Goal: Complete application form: Complete application form

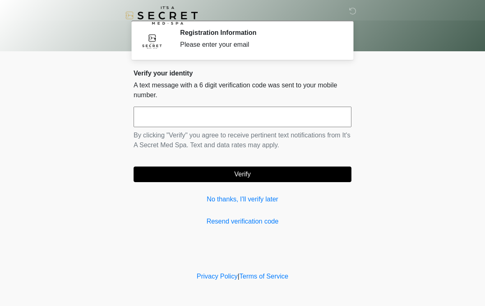
click at [236, 201] on link "No thanks, I'll verify later" at bounding box center [242, 200] width 218 height 10
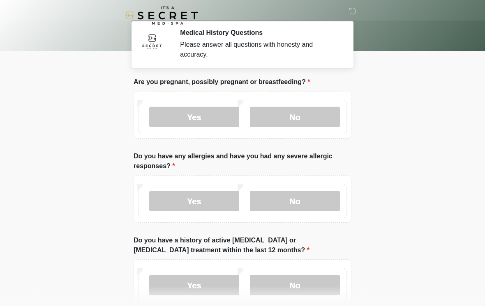
click at [296, 113] on label "No" at bounding box center [295, 117] width 90 height 21
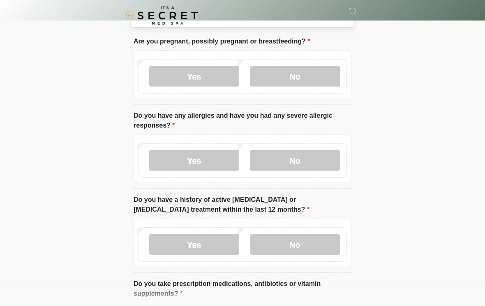
click at [300, 160] on label "No" at bounding box center [295, 160] width 90 height 21
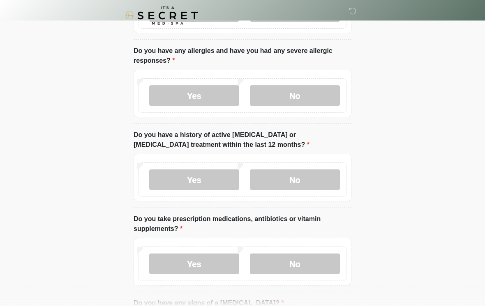
click at [310, 175] on label "No" at bounding box center [295, 180] width 90 height 21
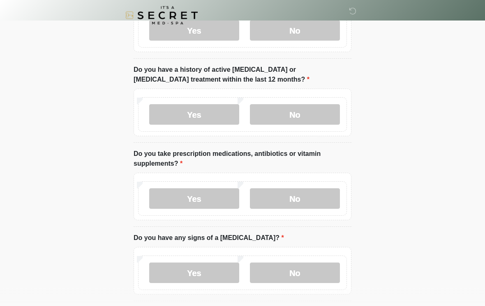
scroll to position [176, 0]
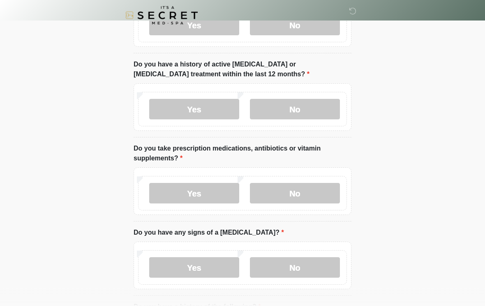
click at [304, 177] on div "Yes No" at bounding box center [242, 194] width 209 height 34
click at [294, 191] on label "No" at bounding box center [295, 194] width 90 height 21
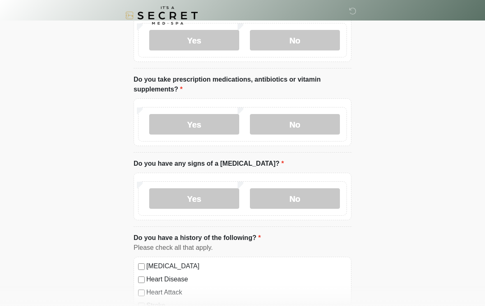
scroll to position [246, 0]
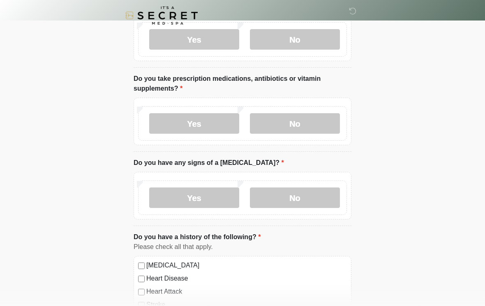
click at [285, 196] on label "No" at bounding box center [295, 198] width 90 height 21
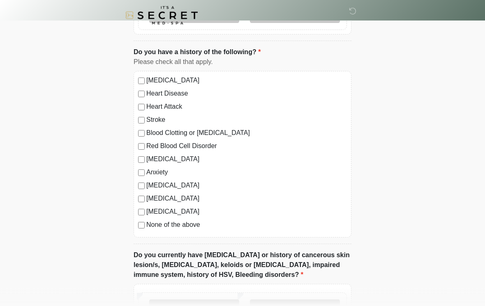
scroll to position [431, 0]
click at [190, 226] on label "None of the above" at bounding box center [246, 225] width 200 height 10
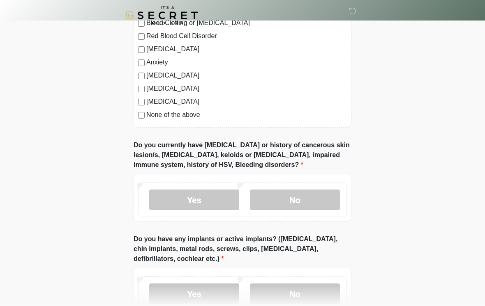
scroll to position [541, 0]
click at [287, 196] on label "No" at bounding box center [295, 200] width 90 height 21
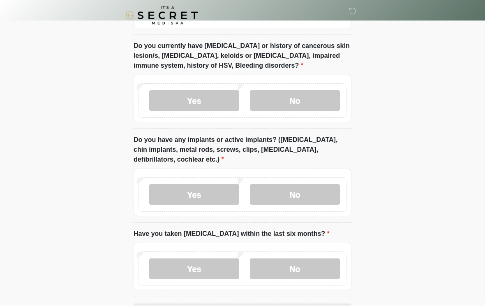
scroll to position [641, 0]
click at [298, 190] on label "No" at bounding box center [295, 194] width 90 height 21
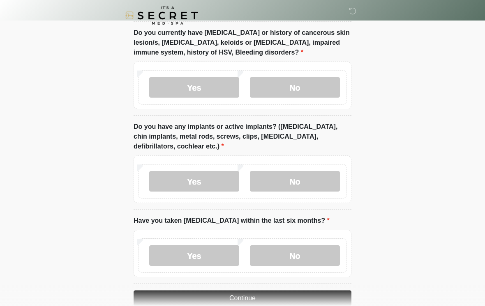
scroll to position [684, 0]
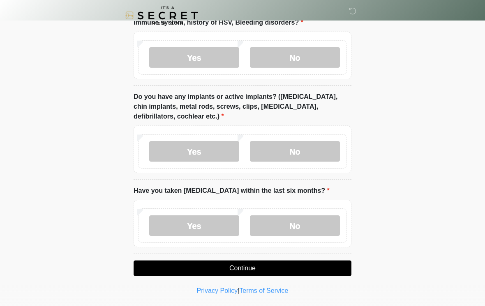
click at [278, 222] on label "No" at bounding box center [295, 226] width 90 height 21
click at [221, 269] on button "Continue" at bounding box center [242, 269] width 218 height 16
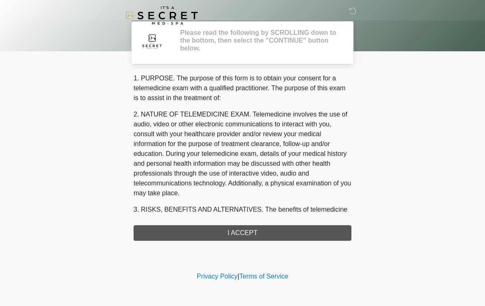
scroll to position [0, 0]
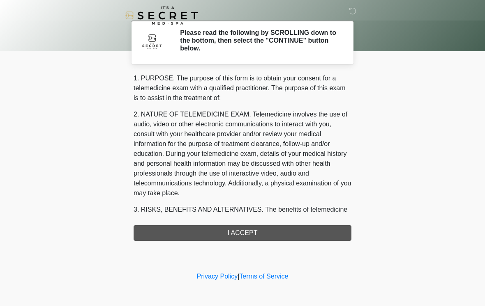
click at [238, 234] on div "1. PURPOSE. The purpose of this form is to obtain your consent for a telemedici…" at bounding box center [242, 158] width 218 height 168
click at [249, 232] on div "1. PURPOSE. The purpose of this form is to obtain your consent for a telemedici…" at bounding box center [242, 158] width 218 height 168
click at [244, 232] on div "1. PURPOSE. The purpose of this form is to obtain your consent for a telemedici…" at bounding box center [242, 158] width 218 height 168
click at [325, 227] on div "1. PURPOSE. The purpose of this form is to obtain your consent for a telemedici…" at bounding box center [242, 158] width 218 height 168
click at [324, 227] on div "1. PURPOSE. The purpose of this form is to obtain your consent for a telemedici…" at bounding box center [242, 158] width 218 height 168
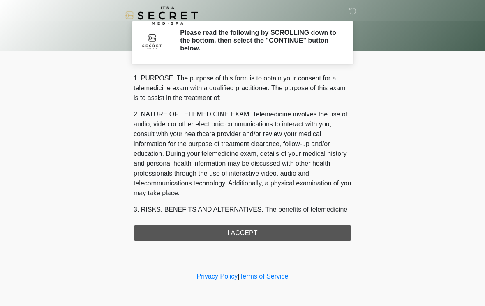
click at [320, 233] on div "1. PURPOSE. The purpose of this form is to obtain your consent for a telemedici…" at bounding box center [242, 158] width 218 height 168
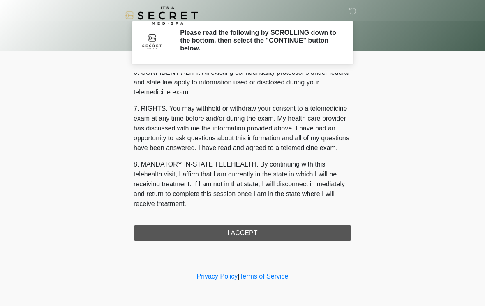
scroll to position [334, 0]
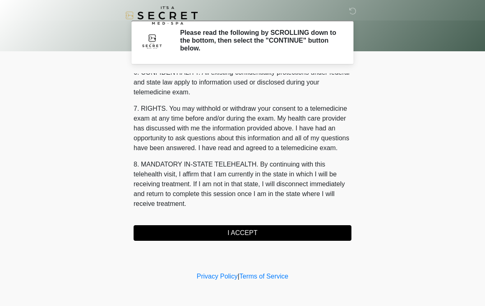
click at [244, 231] on button "I ACCEPT" at bounding box center [242, 233] width 218 height 16
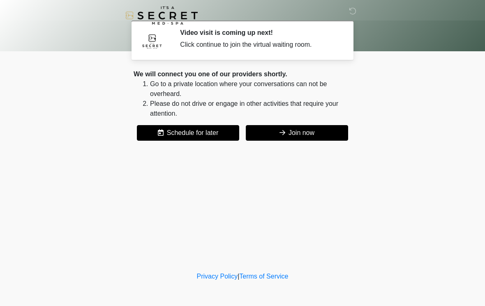
click at [297, 129] on button "Join now" at bounding box center [297, 133] width 102 height 16
